Goal: Task Accomplishment & Management: Use online tool/utility

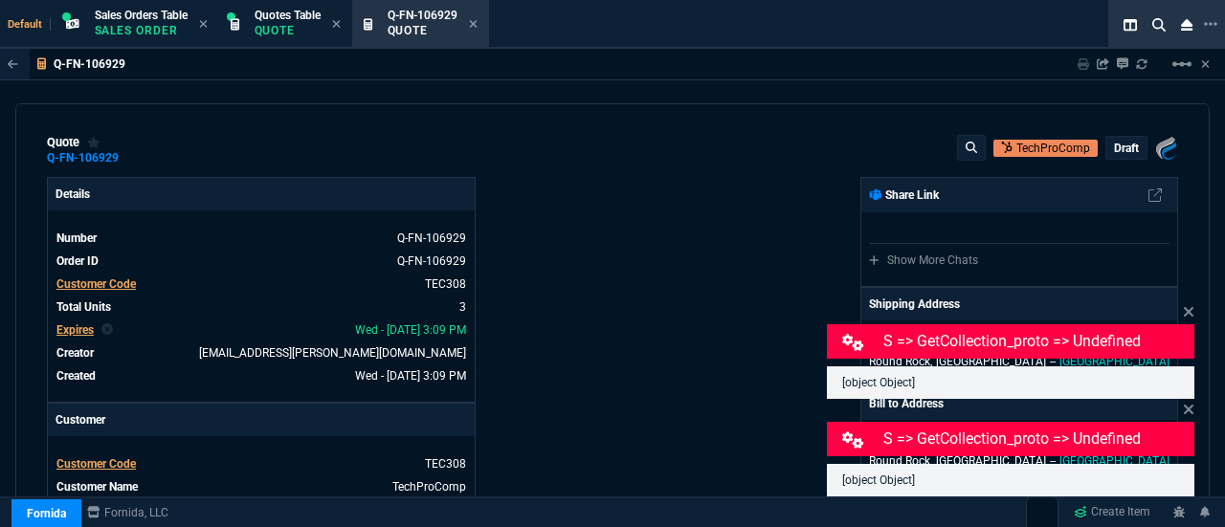
select select "4: SHAD"
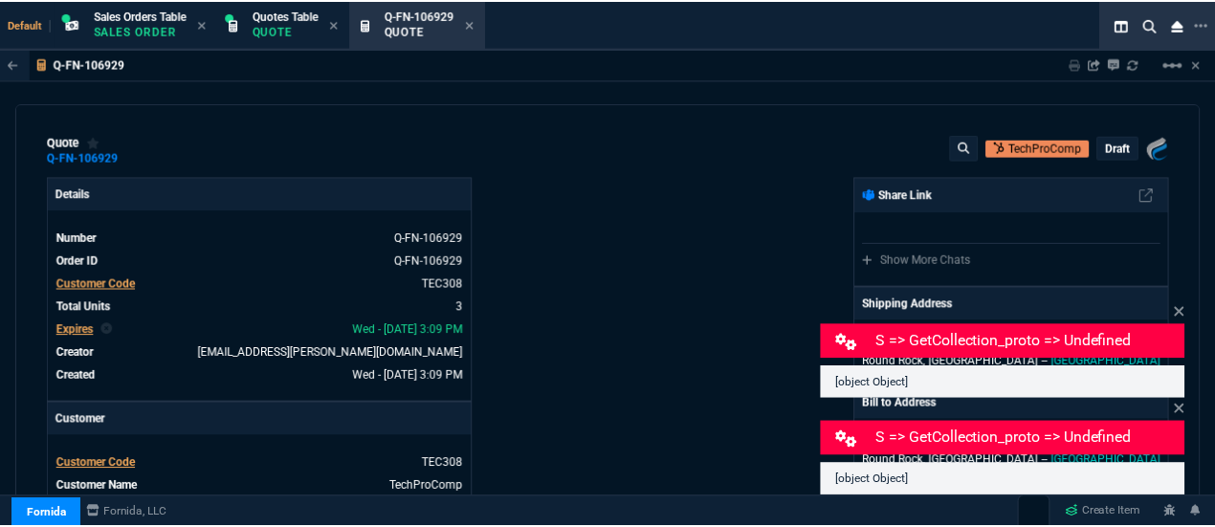
scroll to position [605, 0]
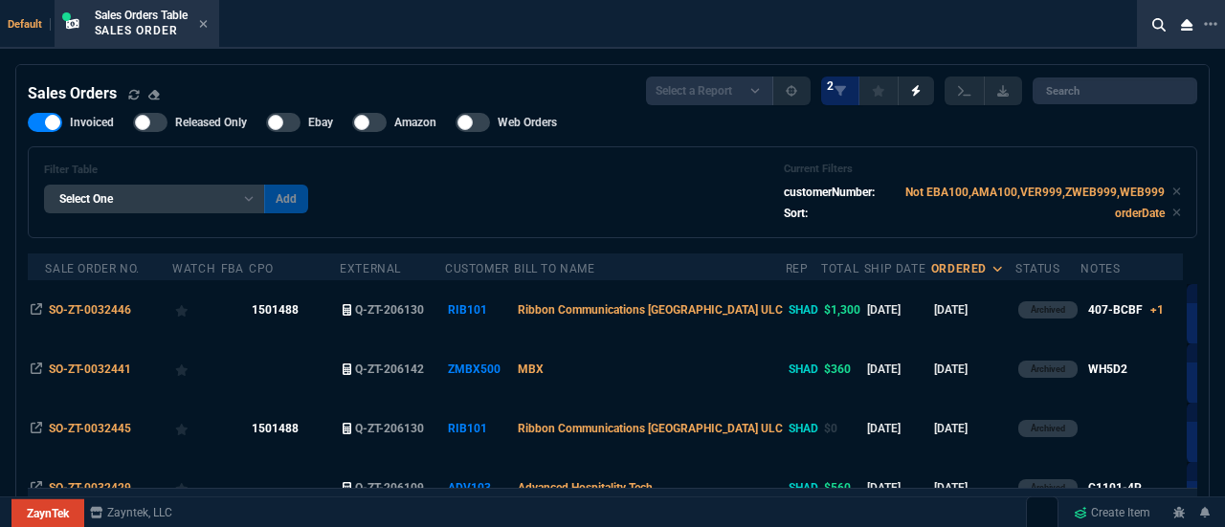
select select "4: SHAD"
select select
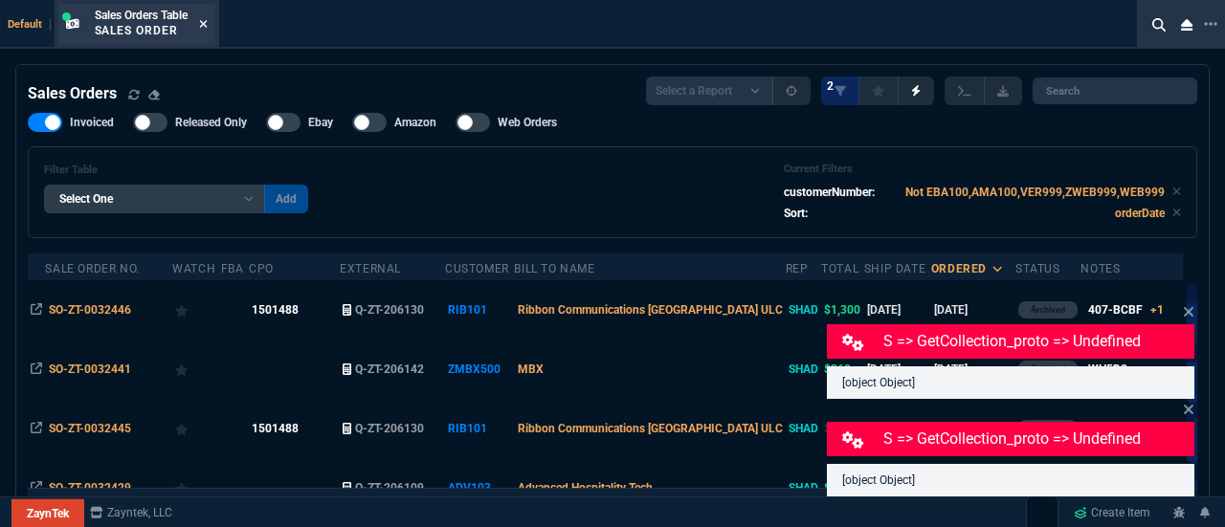
click at [207, 22] on icon at bounding box center [203, 24] width 8 height 8
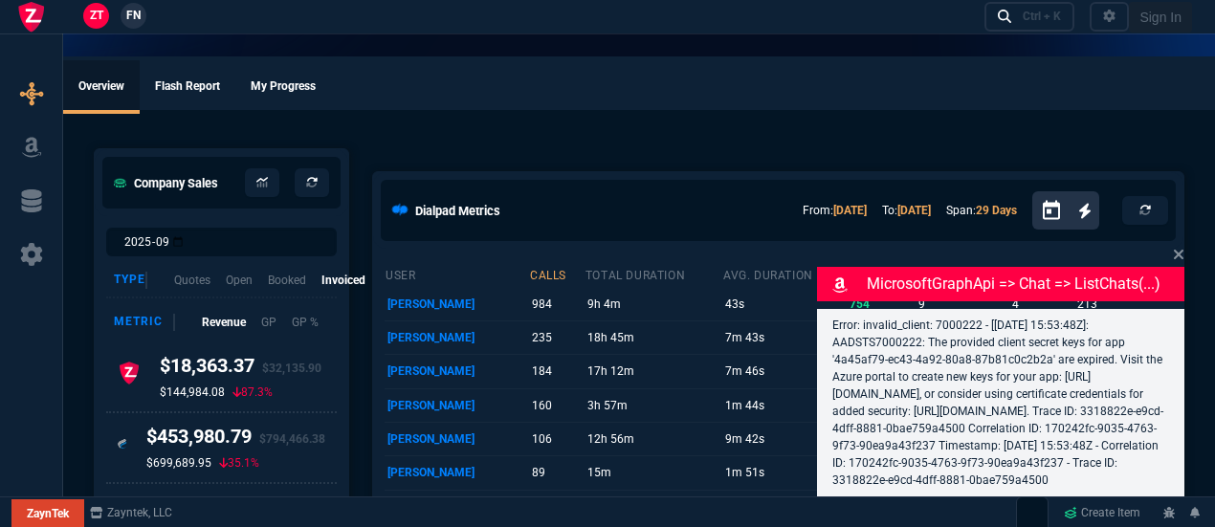
select select "4: SHAD"
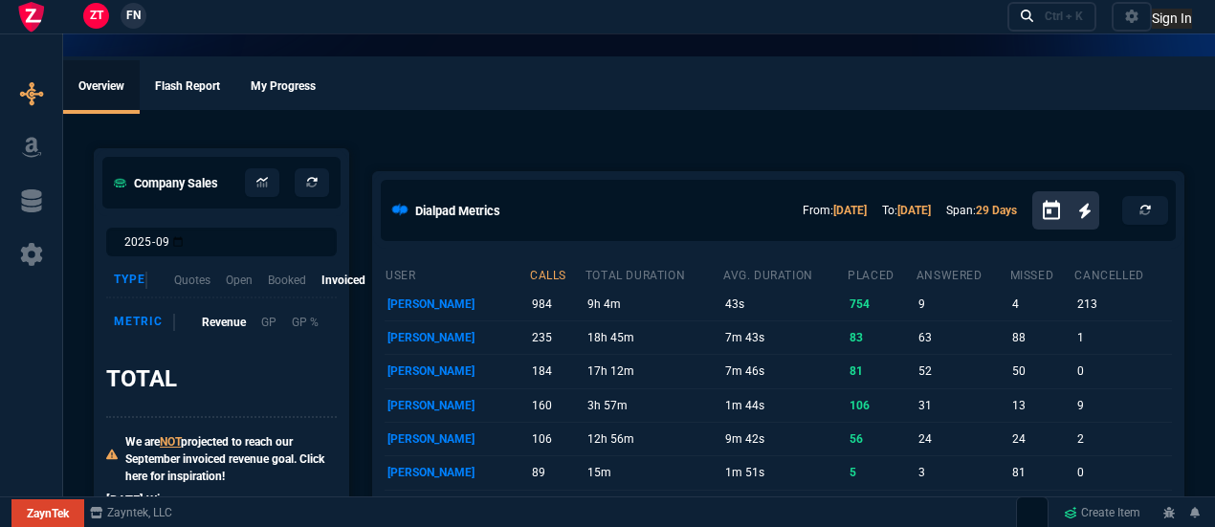
select select "4: SHAD"
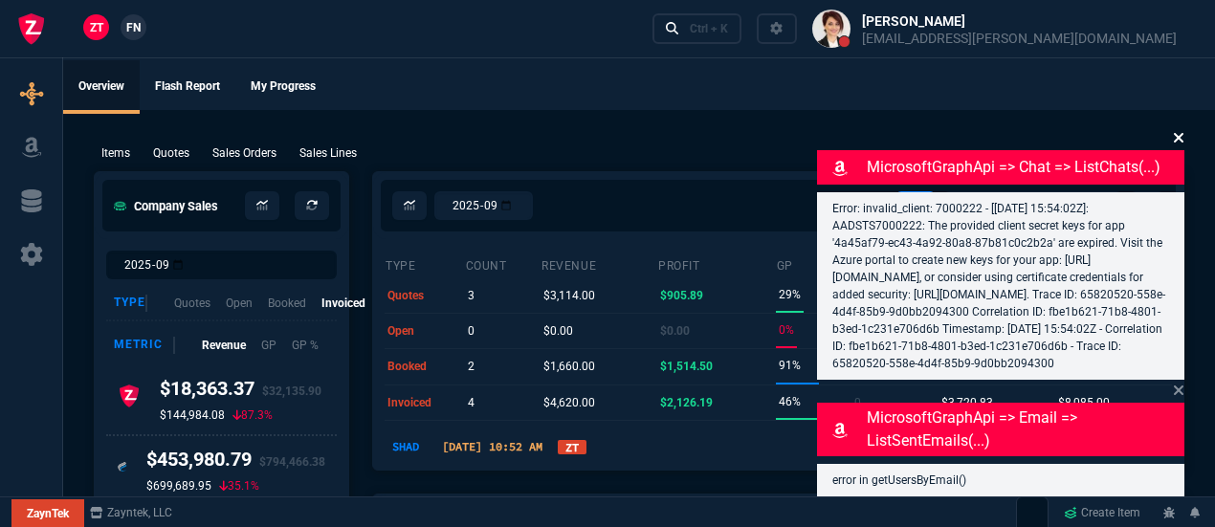
click at [1183, 129] on fa-icon at bounding box center [1178, 138] width 11 height 18
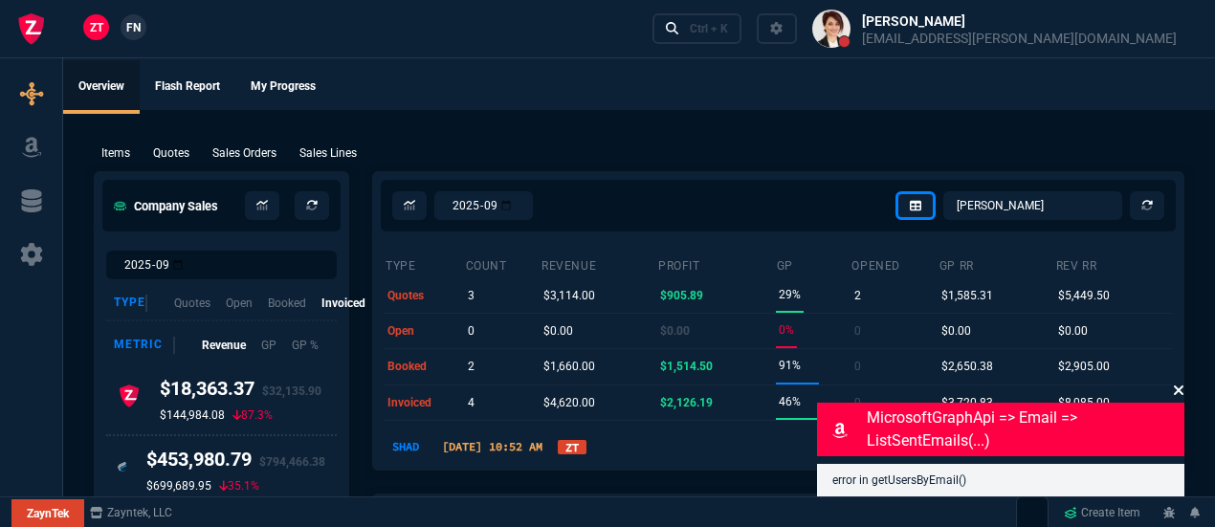
click at [1181, 388] on icon at bounding box center [1179, 391] width 10 height 10
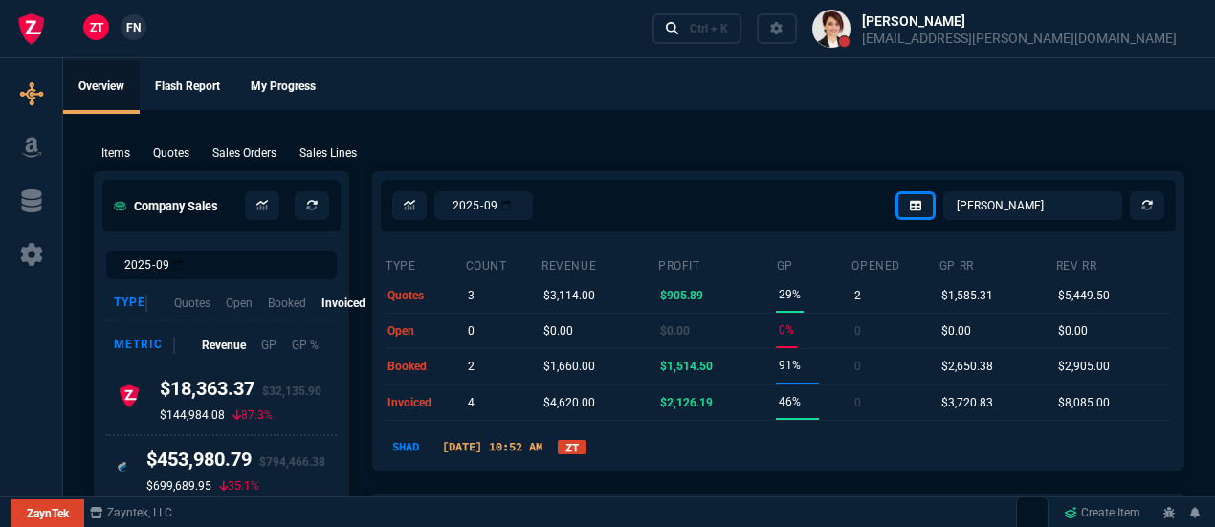
click at [513, 76] on ul "Overview Flash Report My Progress" at bounding box center [639, 85] width 1152 height 50
click at [1159, 205] on link at bounding box center [1147, 205] width 34 height 29
click at [1151, 208] on icon at bounding box center [1147, 205] width 11 height 11
click at [587, 443] on link "ZT" at bounding box center [572, 447] width 29 height 14
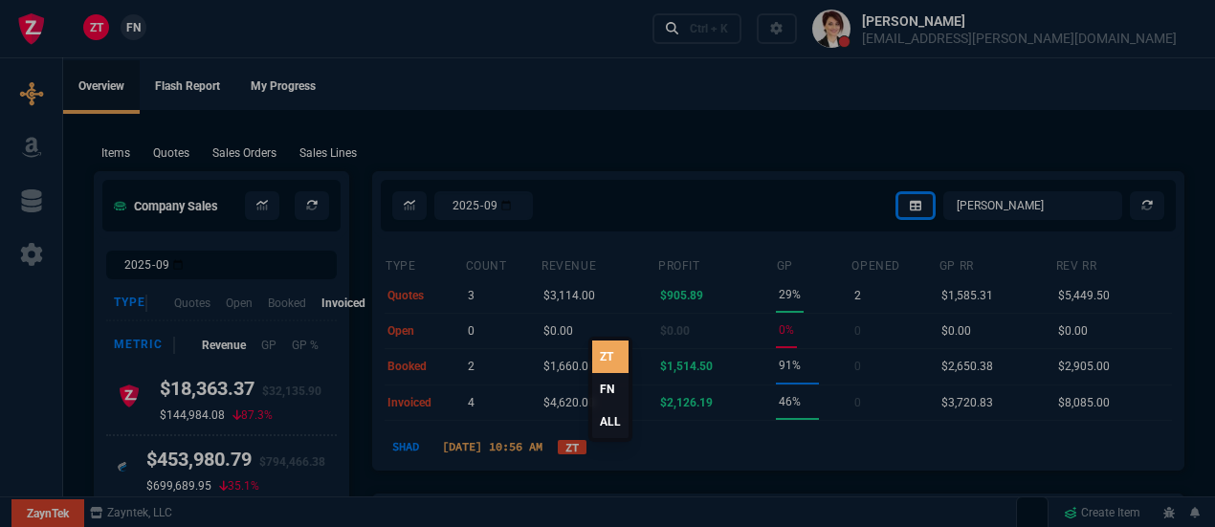
click at [598, 414] on link "ALL" at bounding box center [610, 422] width 36 height 33
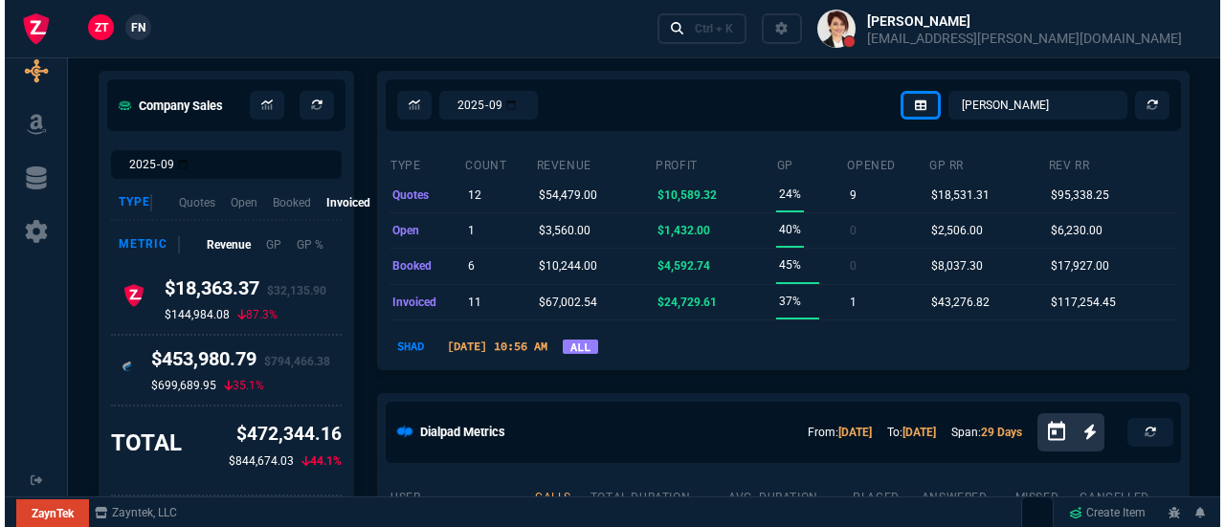
scroll to position [102, 0]
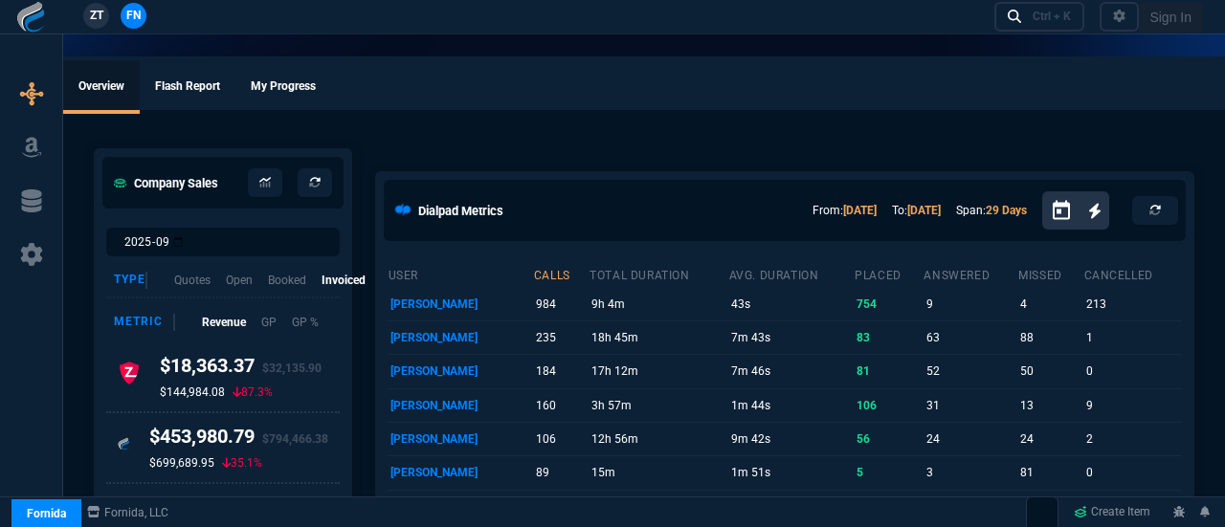
select select "4: SHAD"
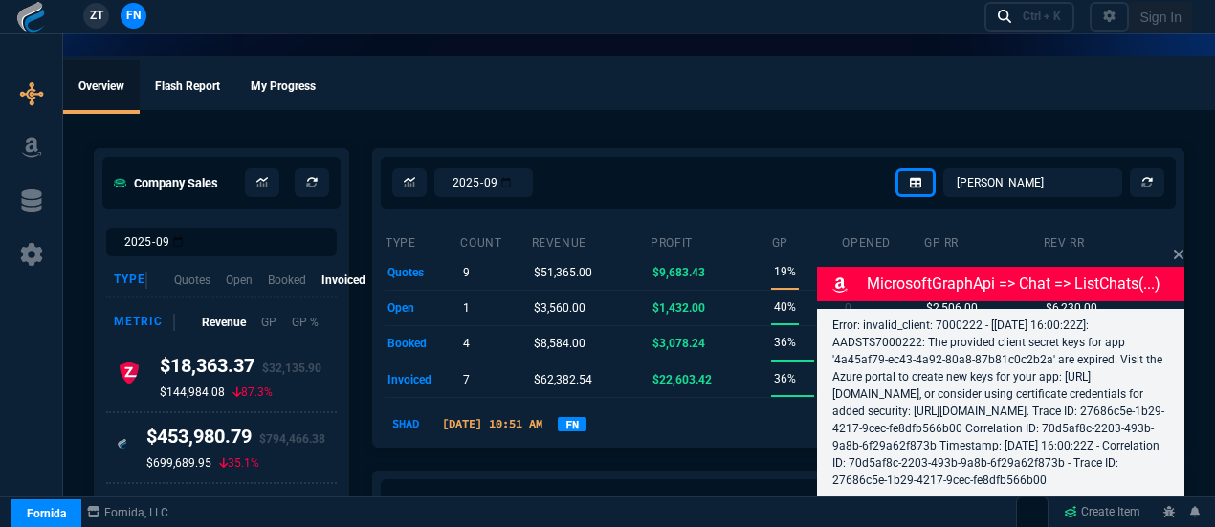
type input "12"
type input "193"
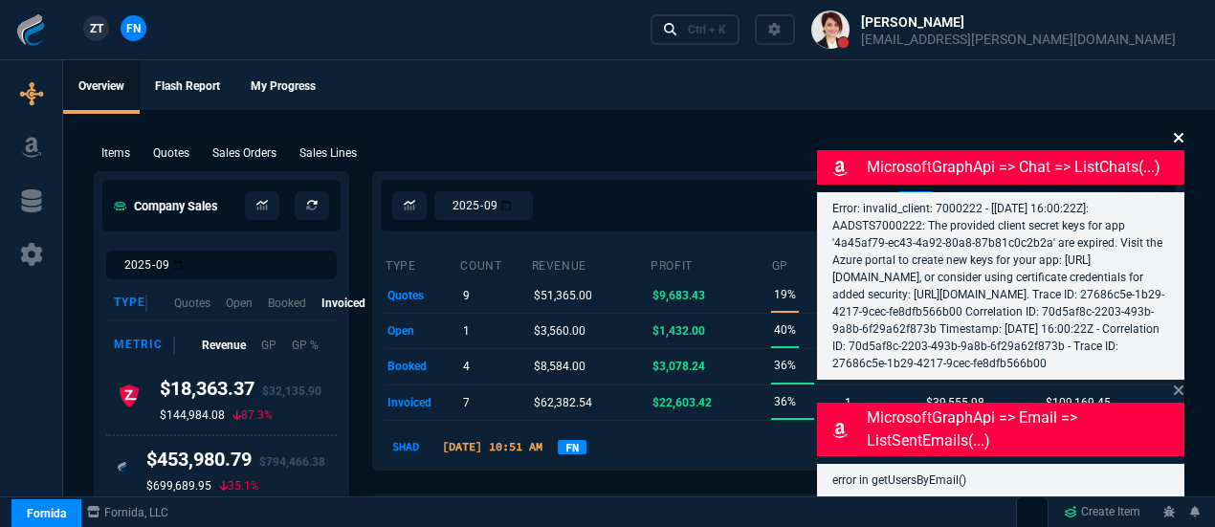
click at [1174, 130] on icon at bounding box center [1178, 137] width 11 height 15
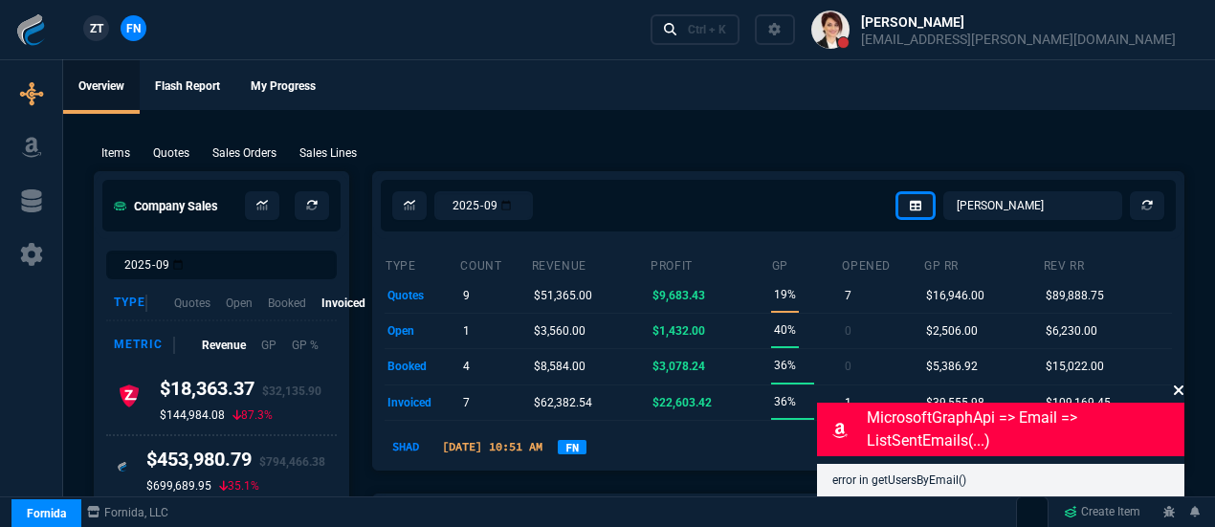
click at [1179, 389] on icon at bounding box center [1179, 391] width 10 height 10
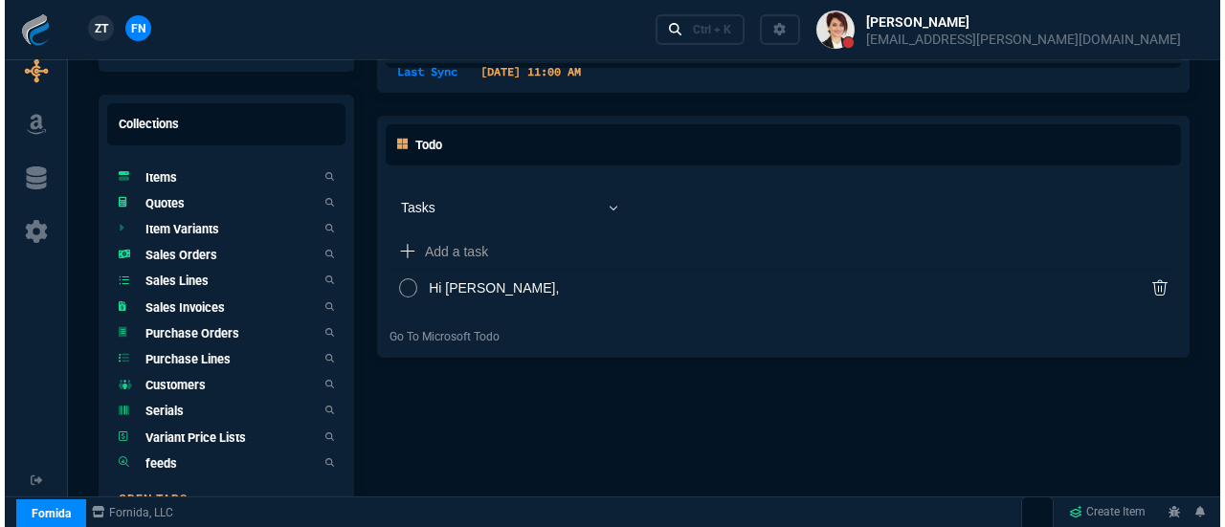
scroll to position [1342, 0]
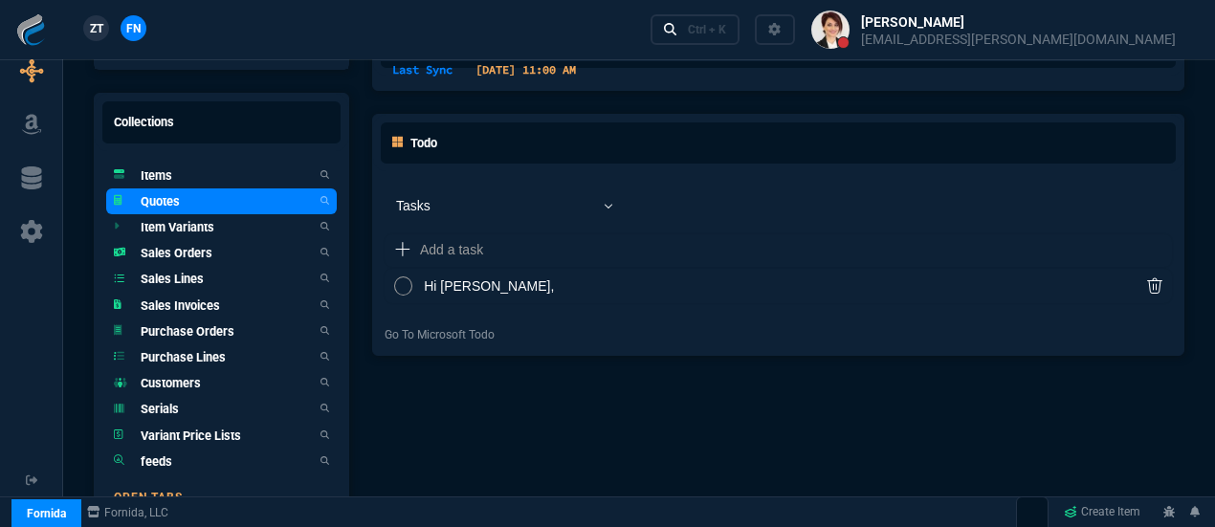
click at [147, 214] on link "Quotes" at bounding box center [221, 202] width 231 height 26
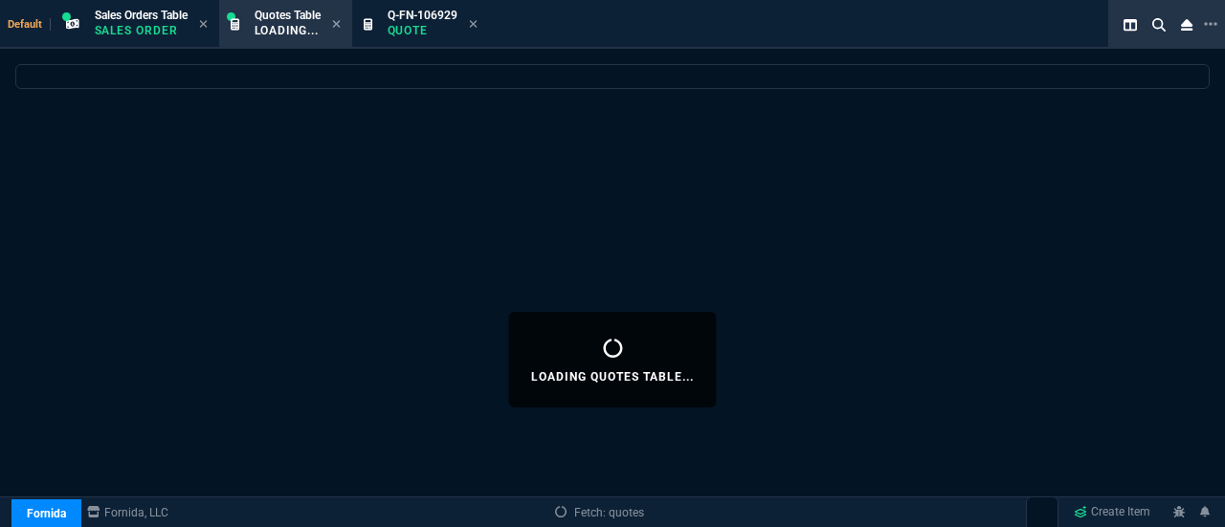
select select
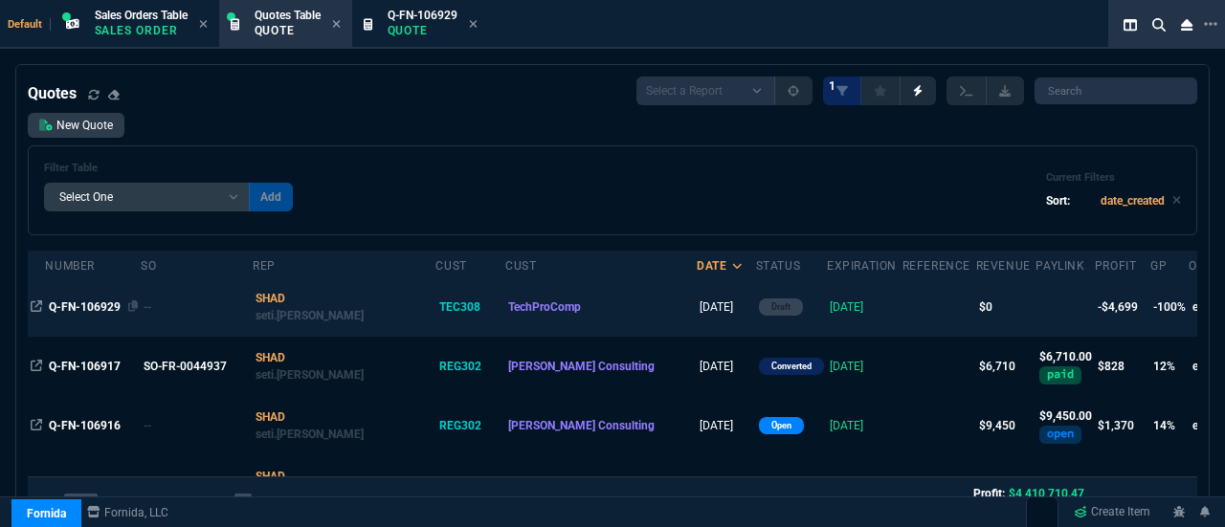
click at [80, 303] on span "Q-FN-106929" at bounding box center [85, 307] width 72 height 13
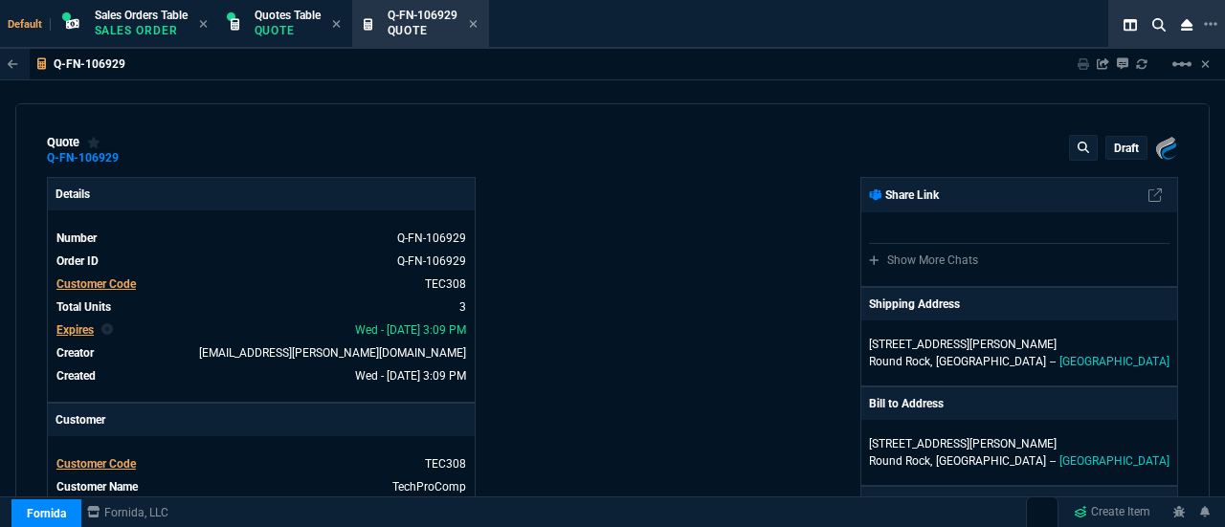
type input "12"
type input "193"
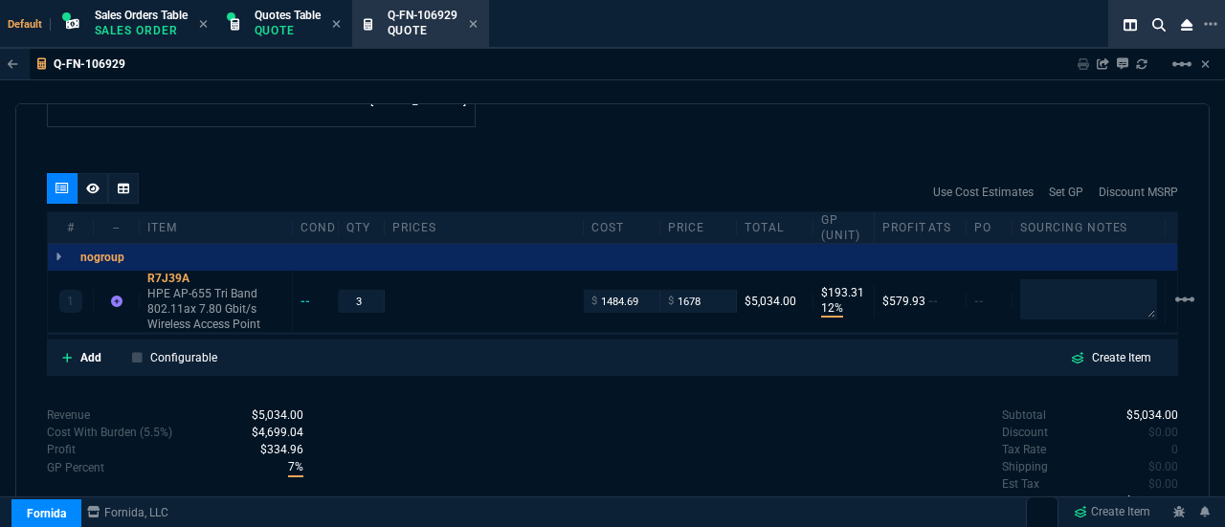
scroll to position [1043, 0]
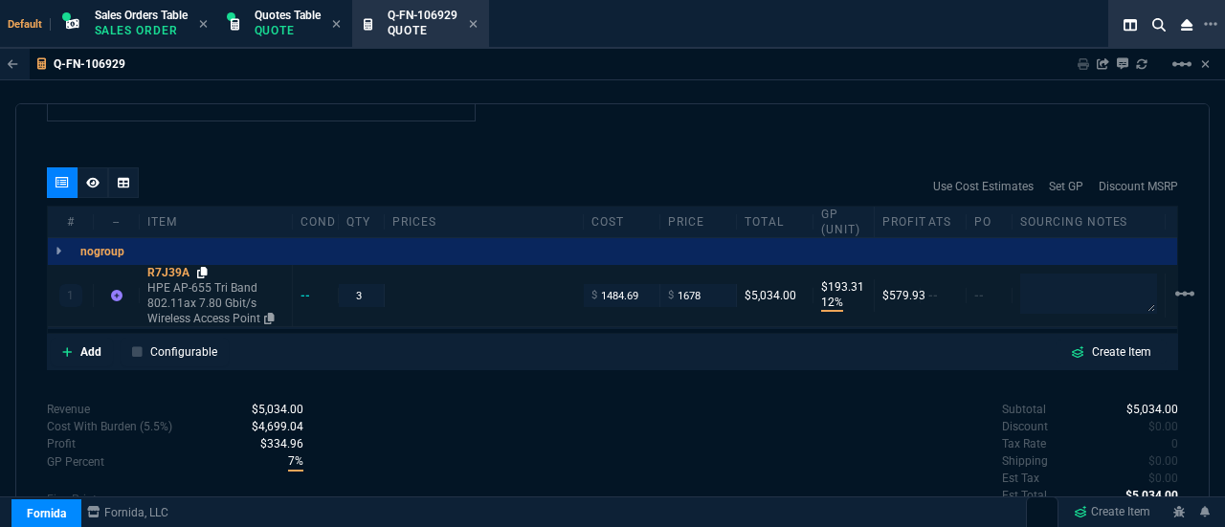
click at [201, 271] on icon at bounding box center [202, 272] width 11 height 11
